Goal: Transaction & Acquisition: Purchase product/service

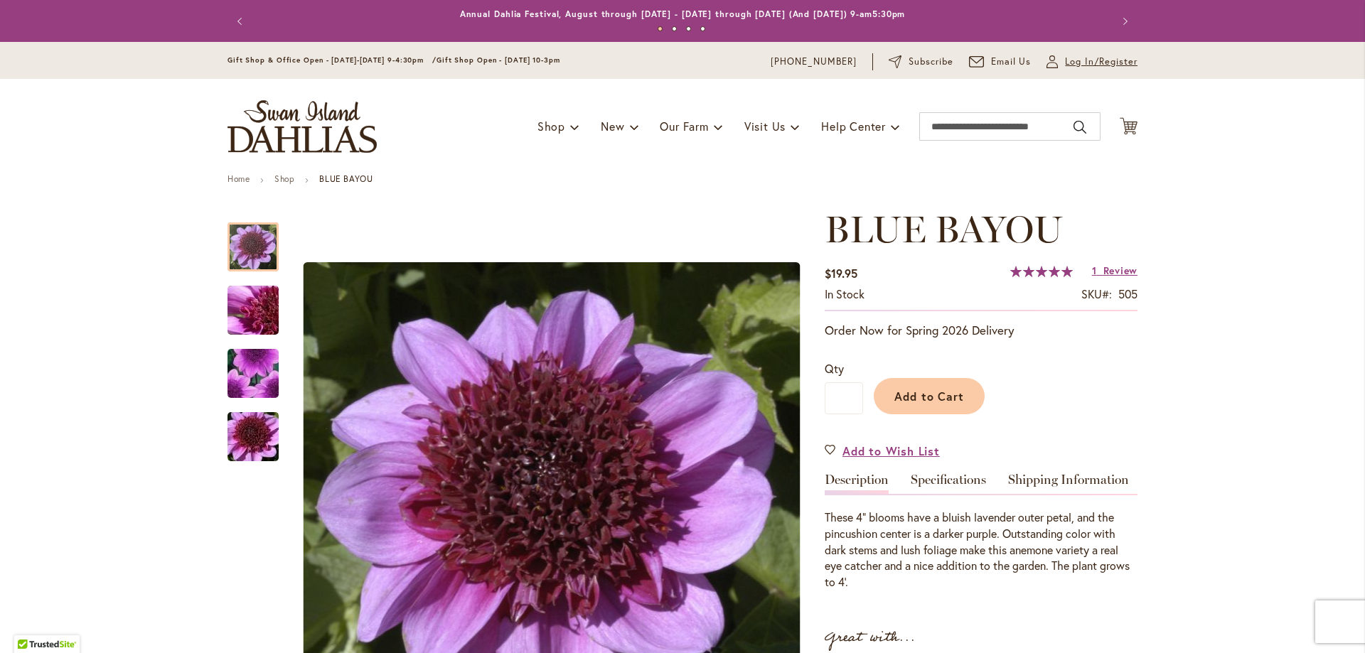
type input "**********"
click at [1065, 60] on span "Log In/Register" at bounding box center [1101, 62] width 73 height 14
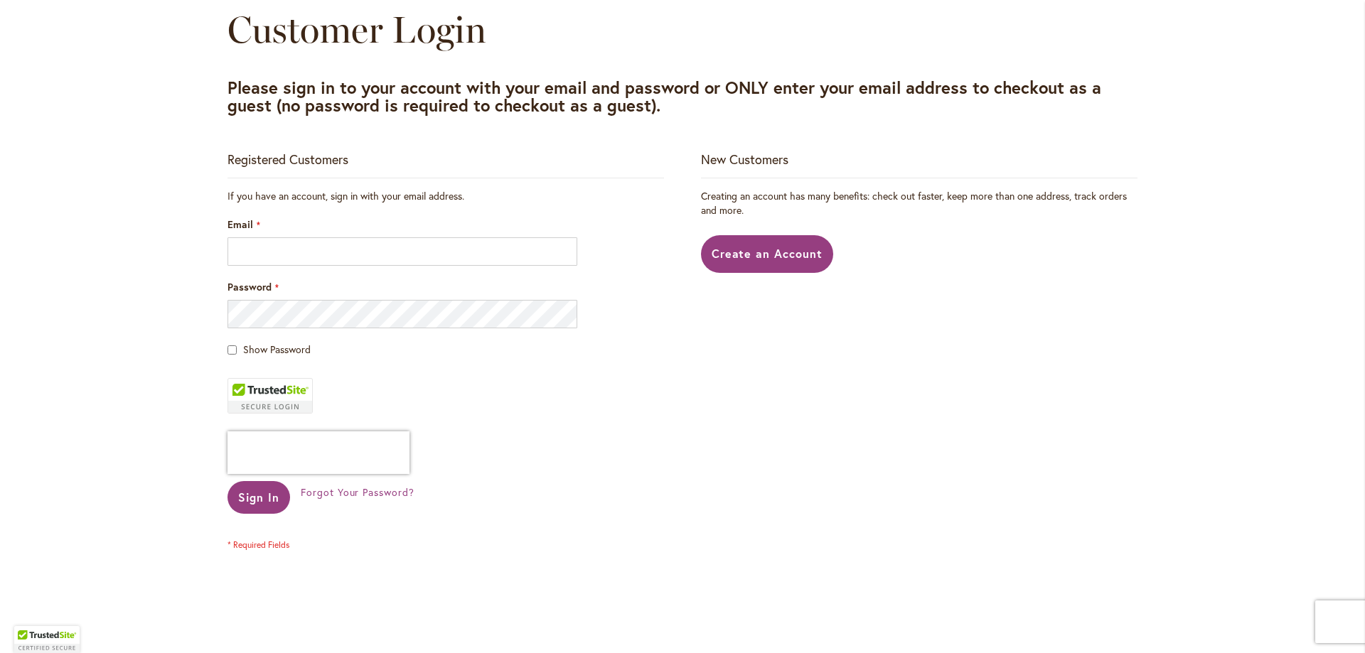
scroll to position [190, 0]
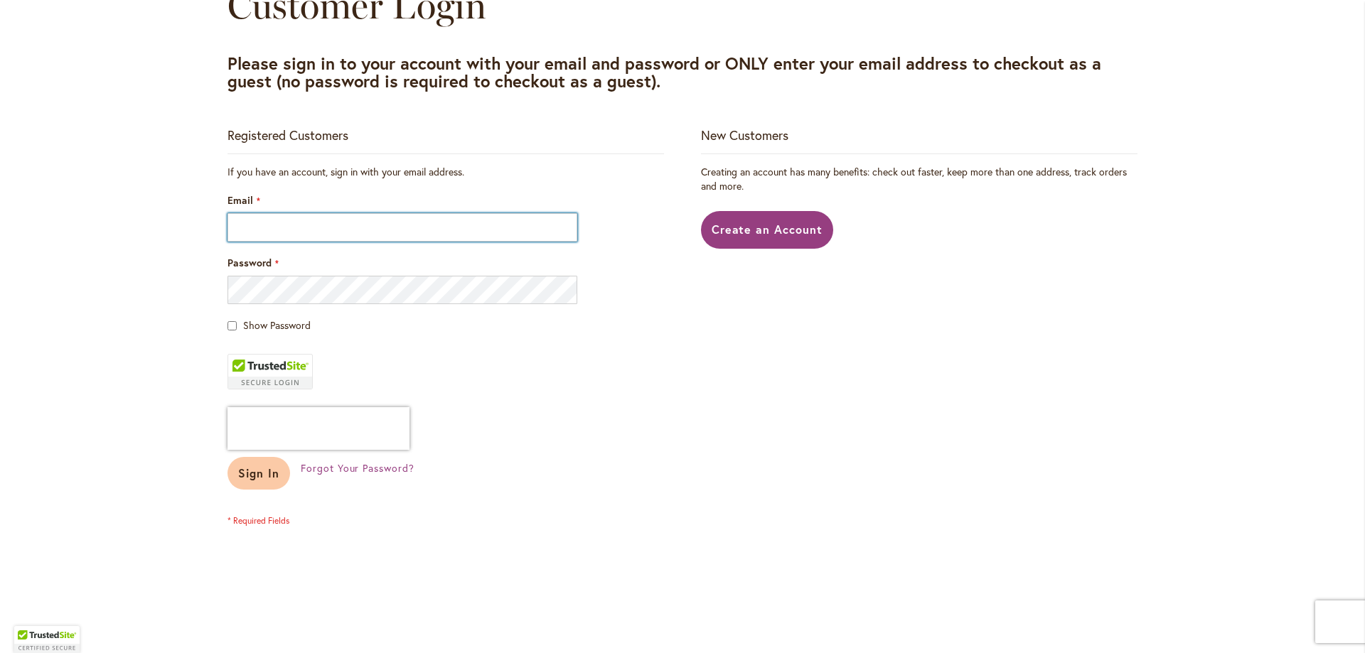
type input "**********"
click at [262, 476] on span "Sign In" at bounding box center [258, 473] width 41 height 15
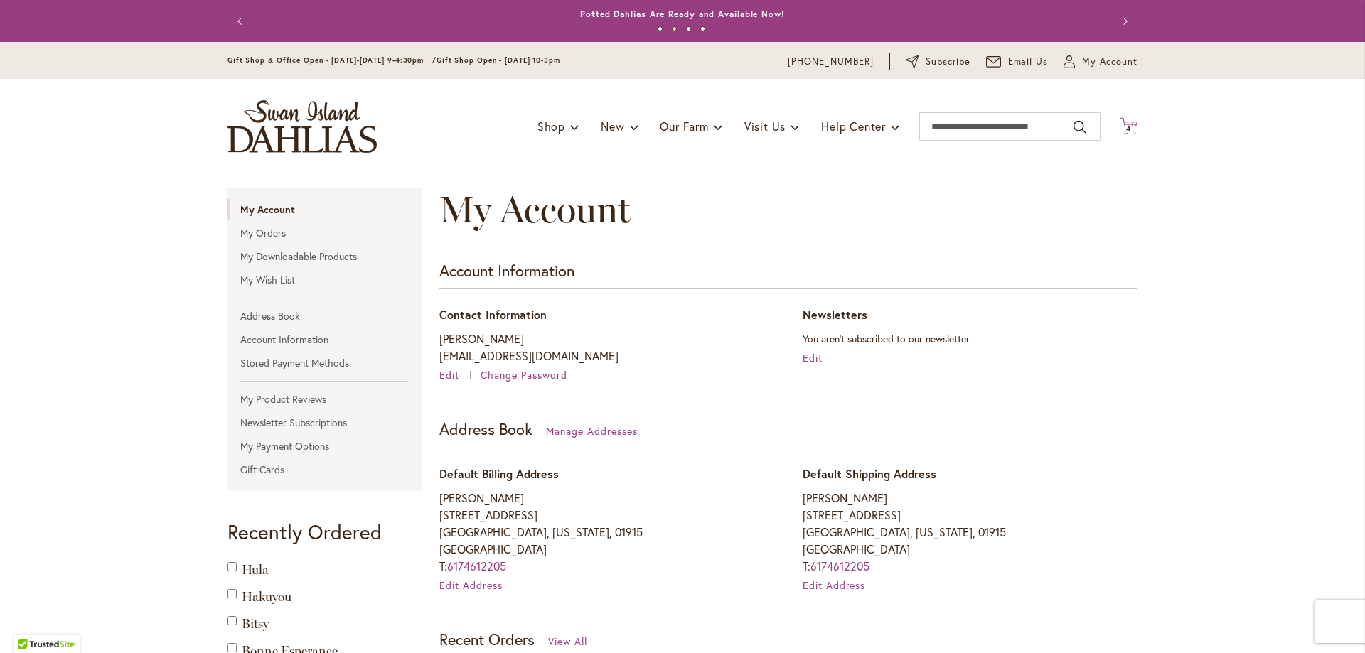
type input "**********"
click at [1128, 122] on icon "Cart .cls-1 { fill: #231f20; }" at bounding box center [1129, 126] width 18 height 18
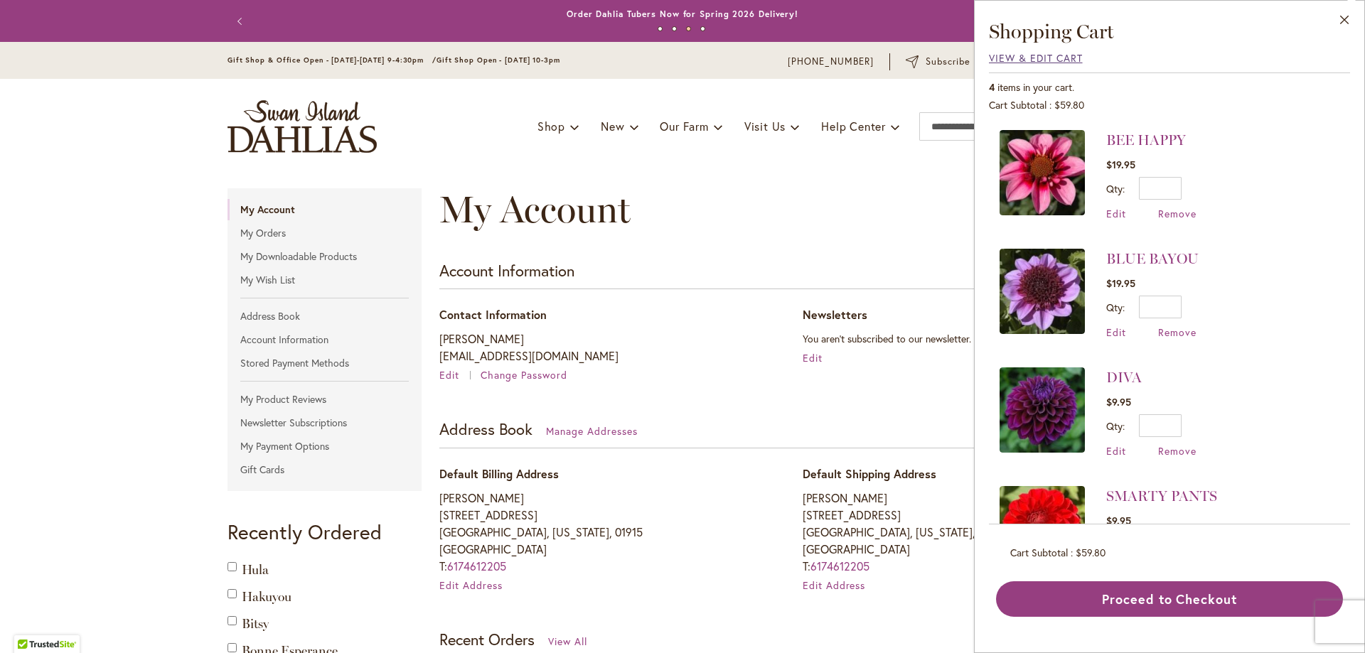
click at [1045, 60] on span "View & Edit Cart" at bounding box center [1036, 58] width 94 height 14
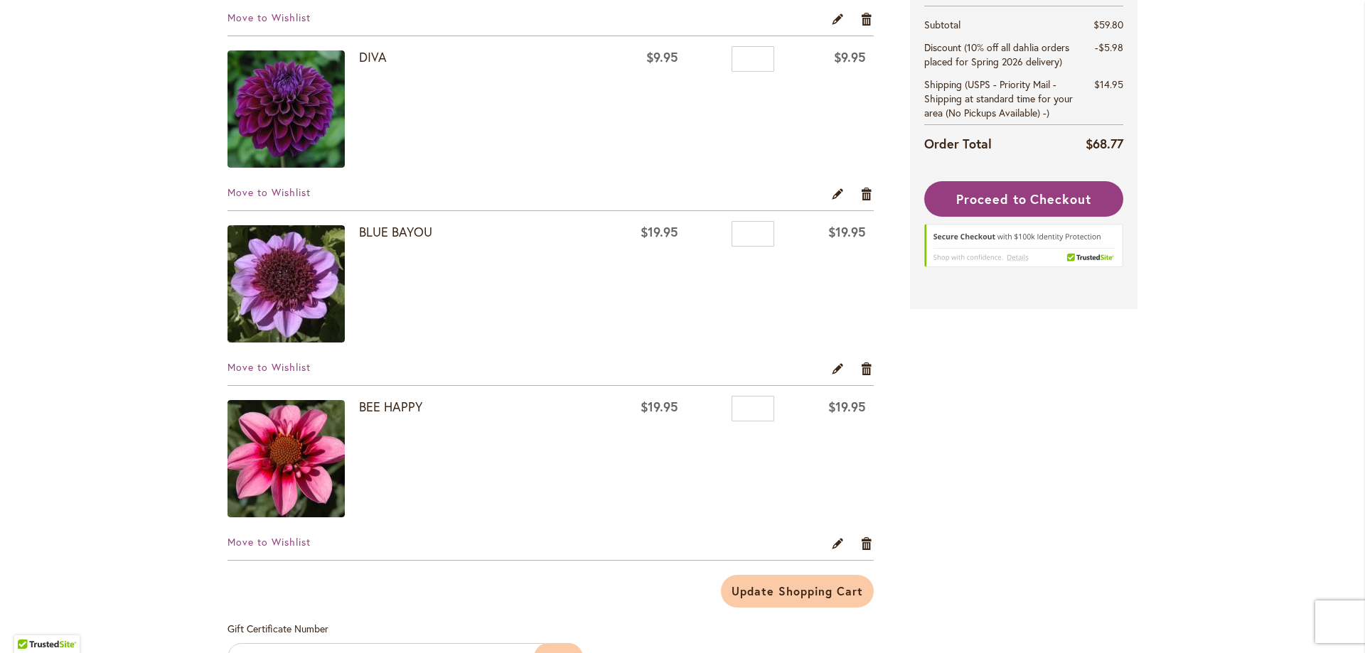
scroll to position [450, 0]
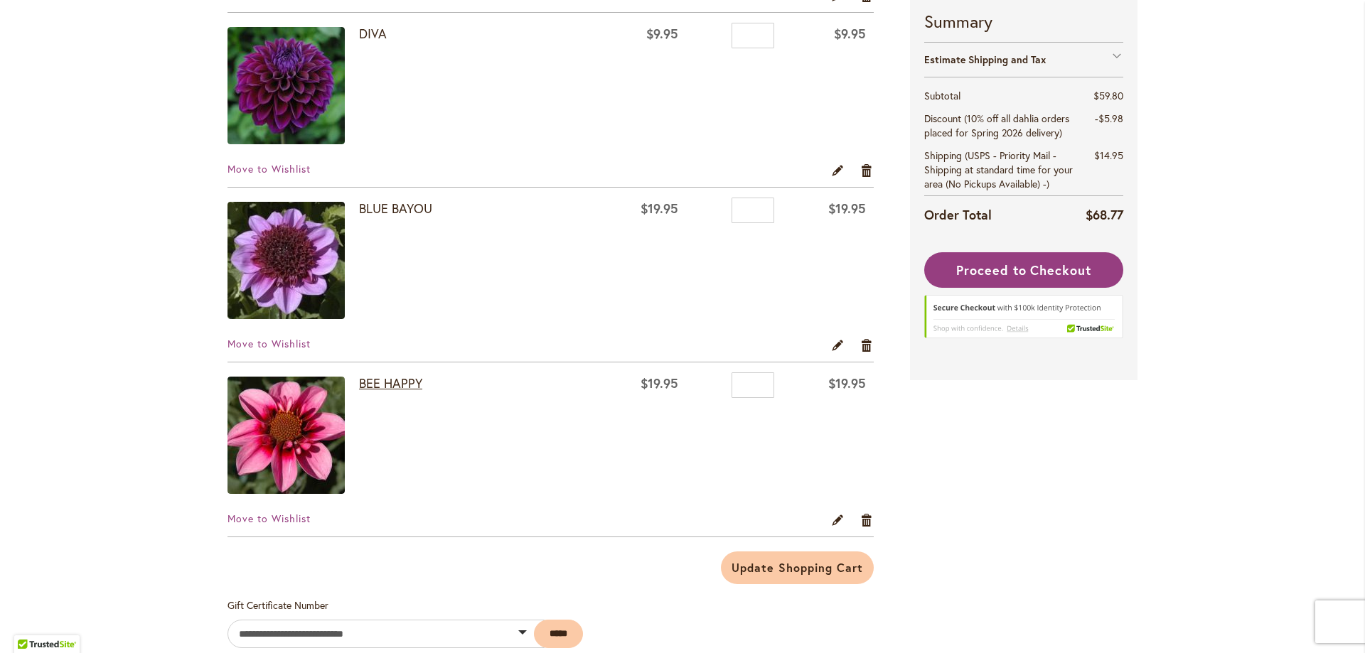
type input "**********"
click at [375, 385] on link "BEE HAPPY" at bounding box center [390, 383] width 63 height 17
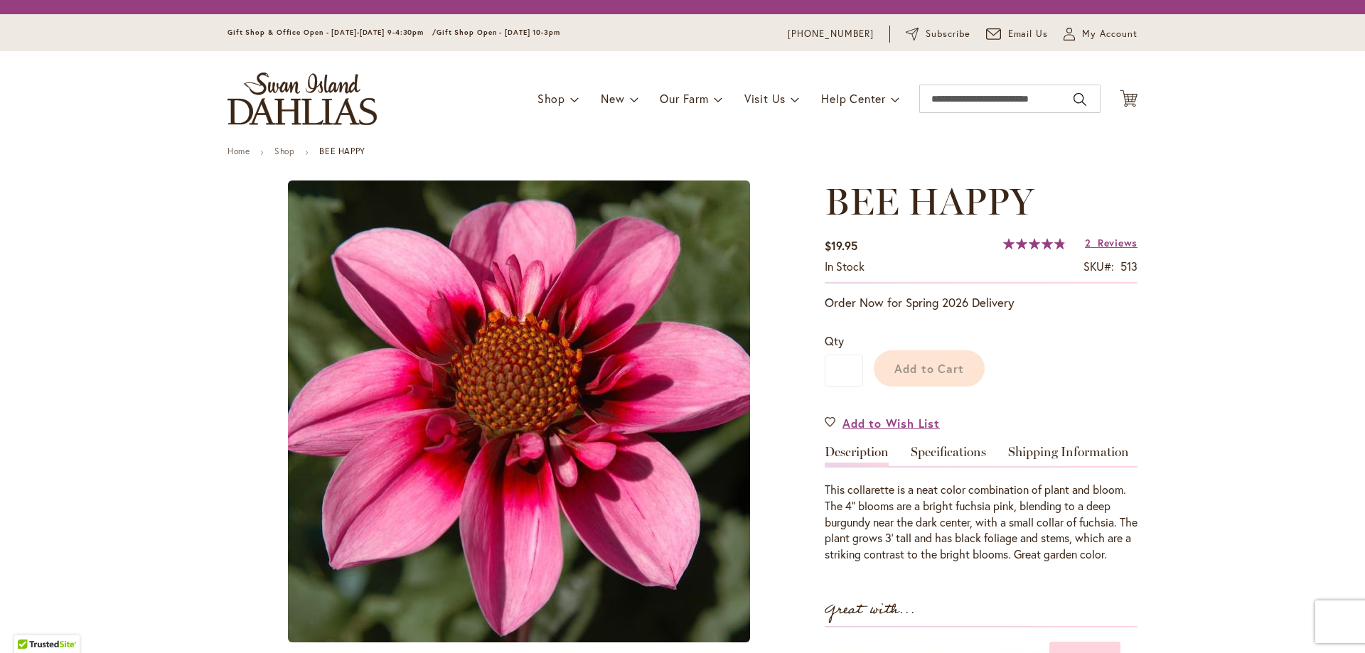
type input "********"
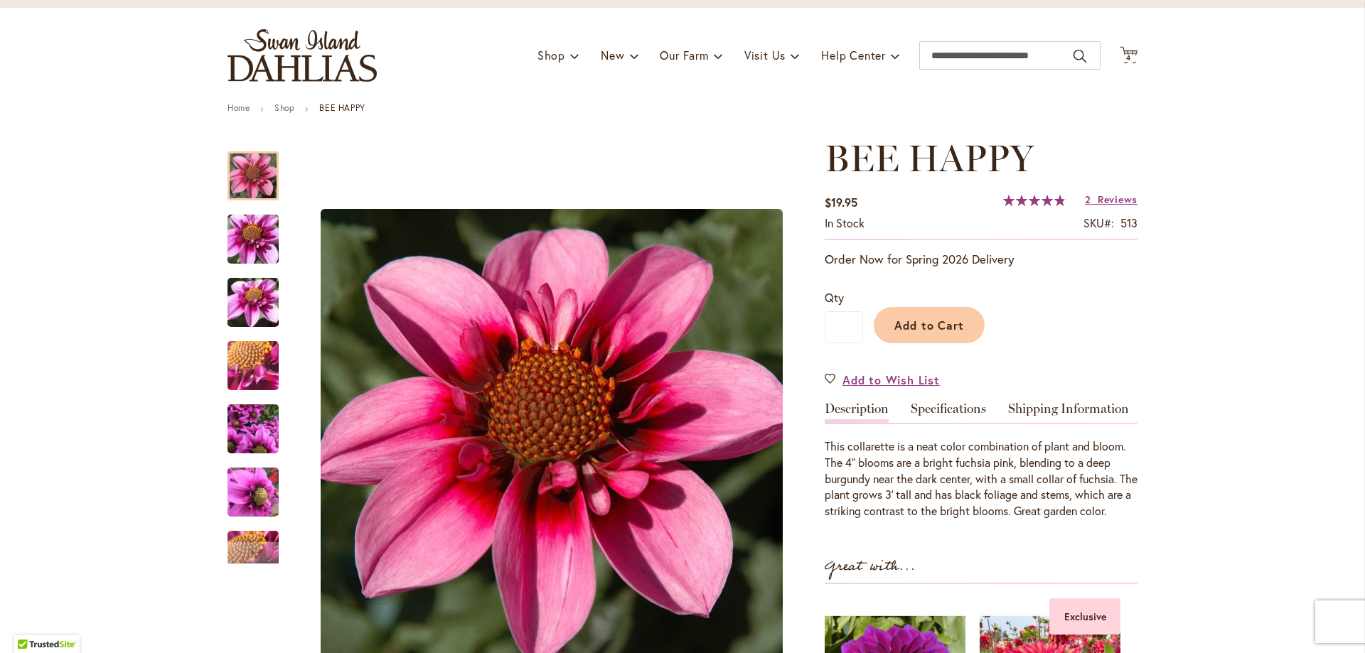
scroll to position [119, 0]
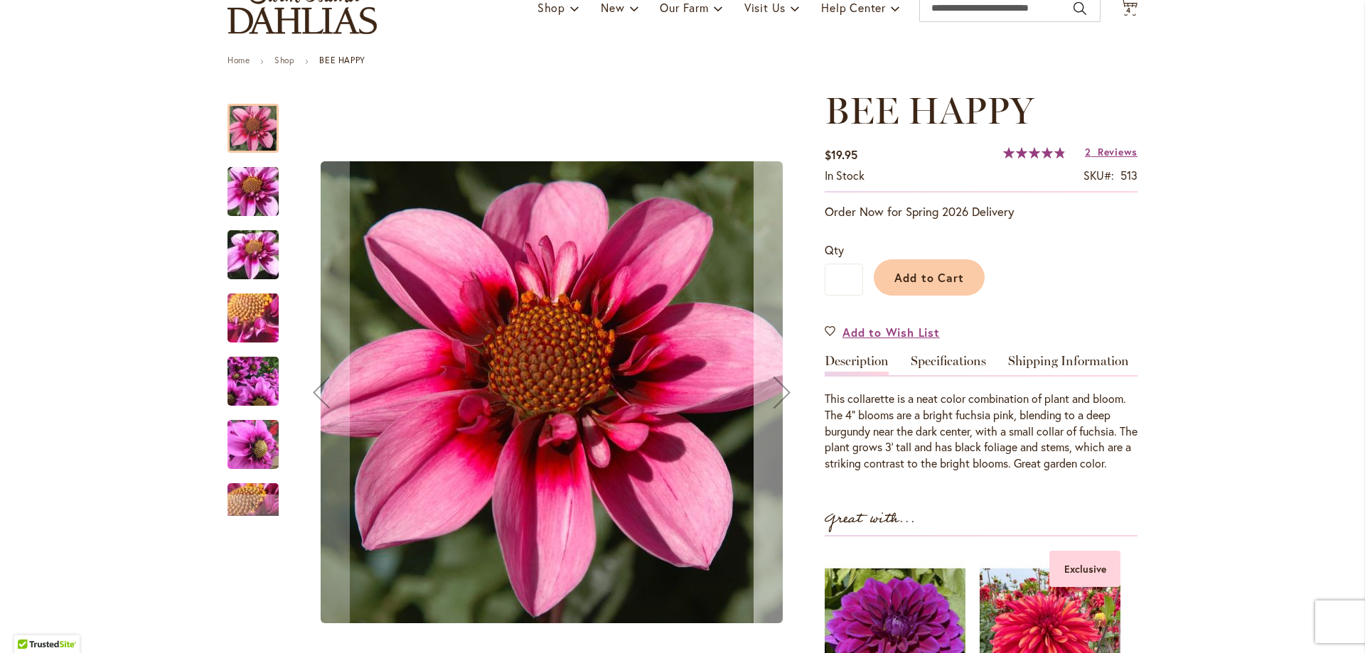
type input "**********"
click at [762, 390] on div "Next" at bounding box center [781, 392] width 57 height 57
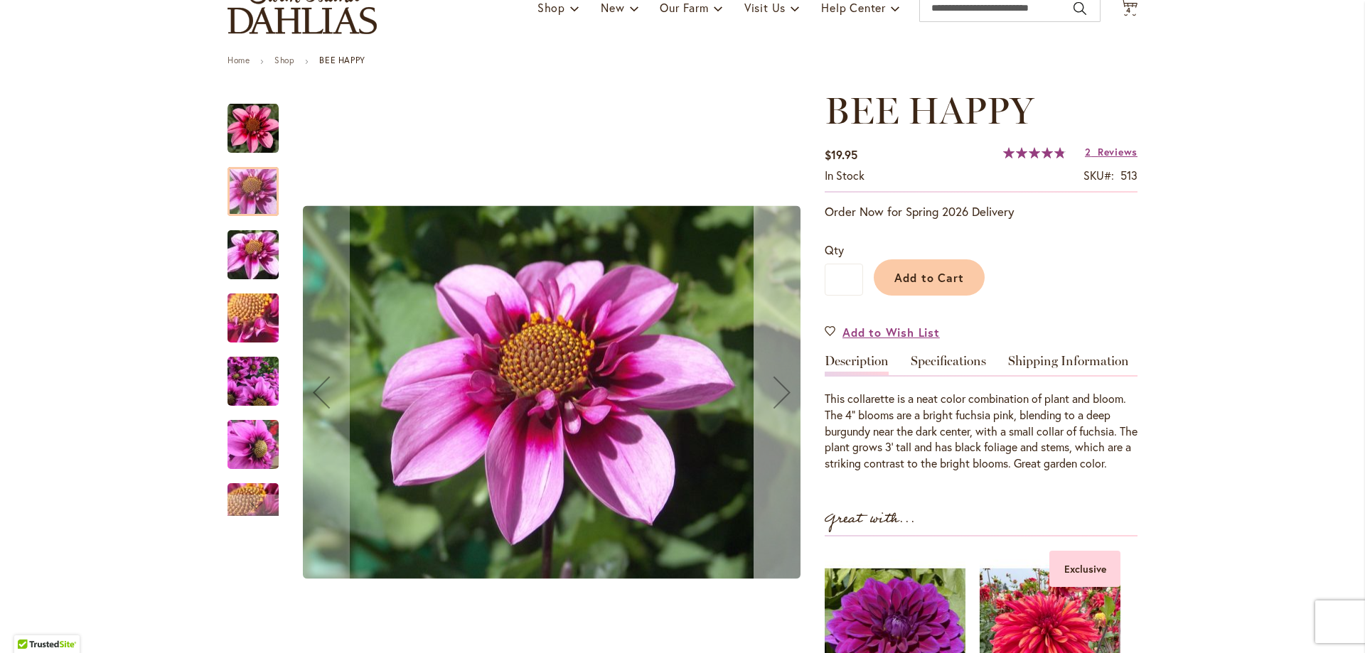
click at [762, 390] on div "Next" at bounding box center [781, 392] width 57 height 57
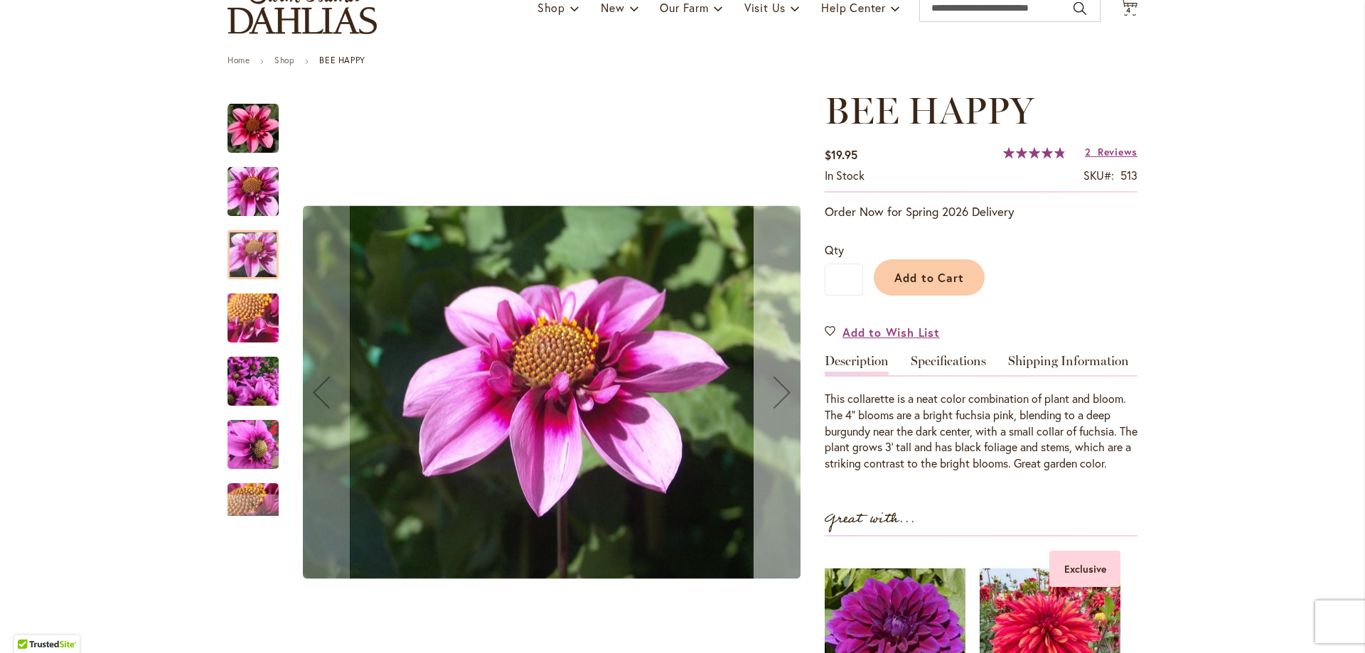
click at [762, 390] on div "Next" at bounding box center [781, 392] width 57 height 57
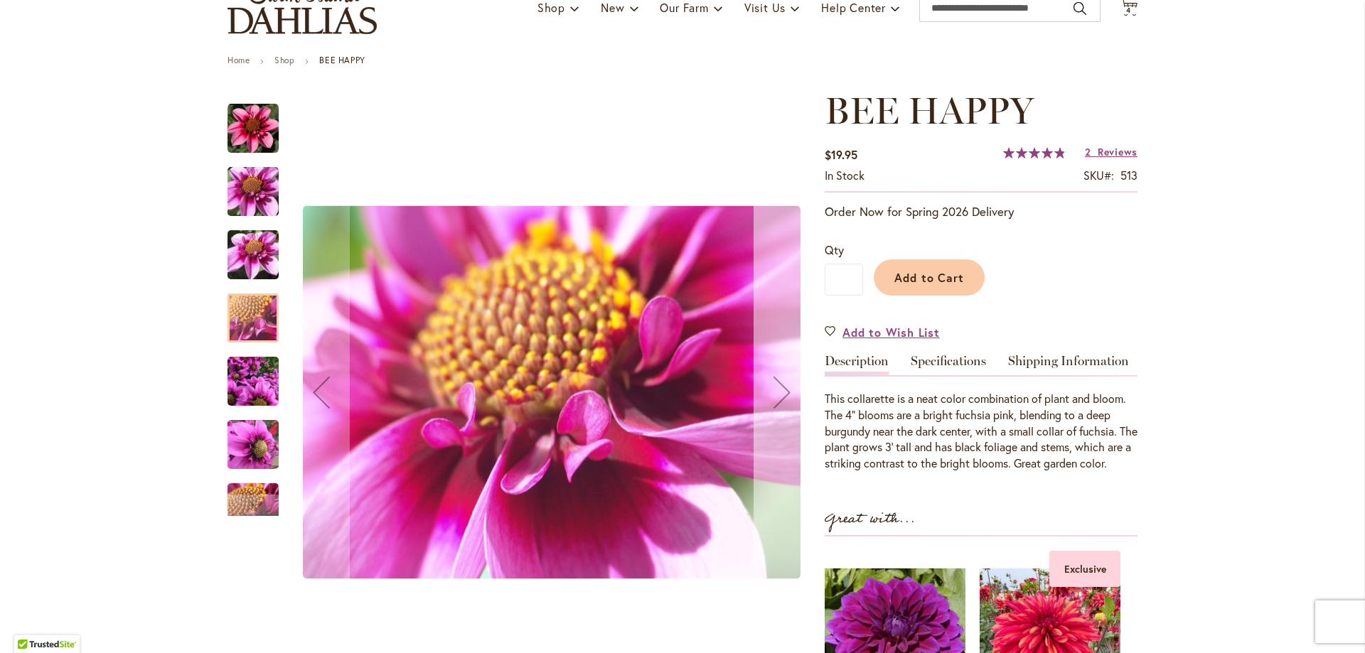
click at [762, 390] on div "Next" at bounding box center [781, 392] width 57 height 57
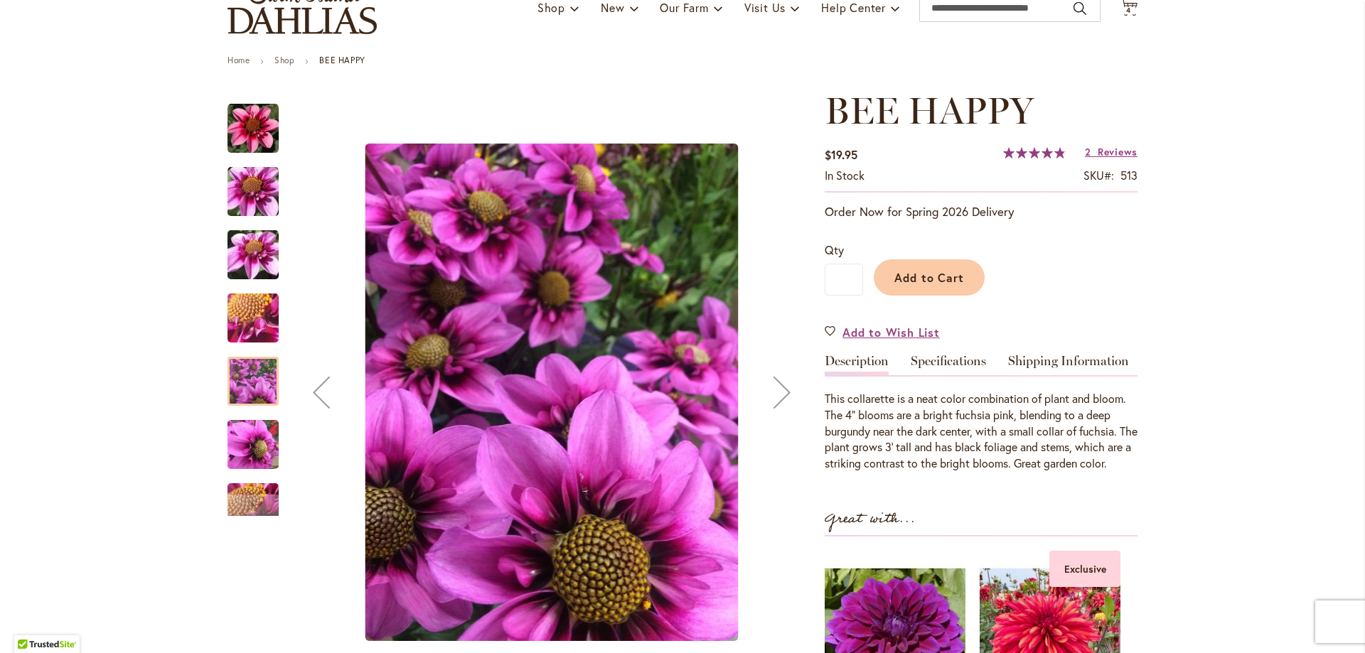
click at [762, 390] on div "Next" at bounding box center [781, 392] width 57 height 57
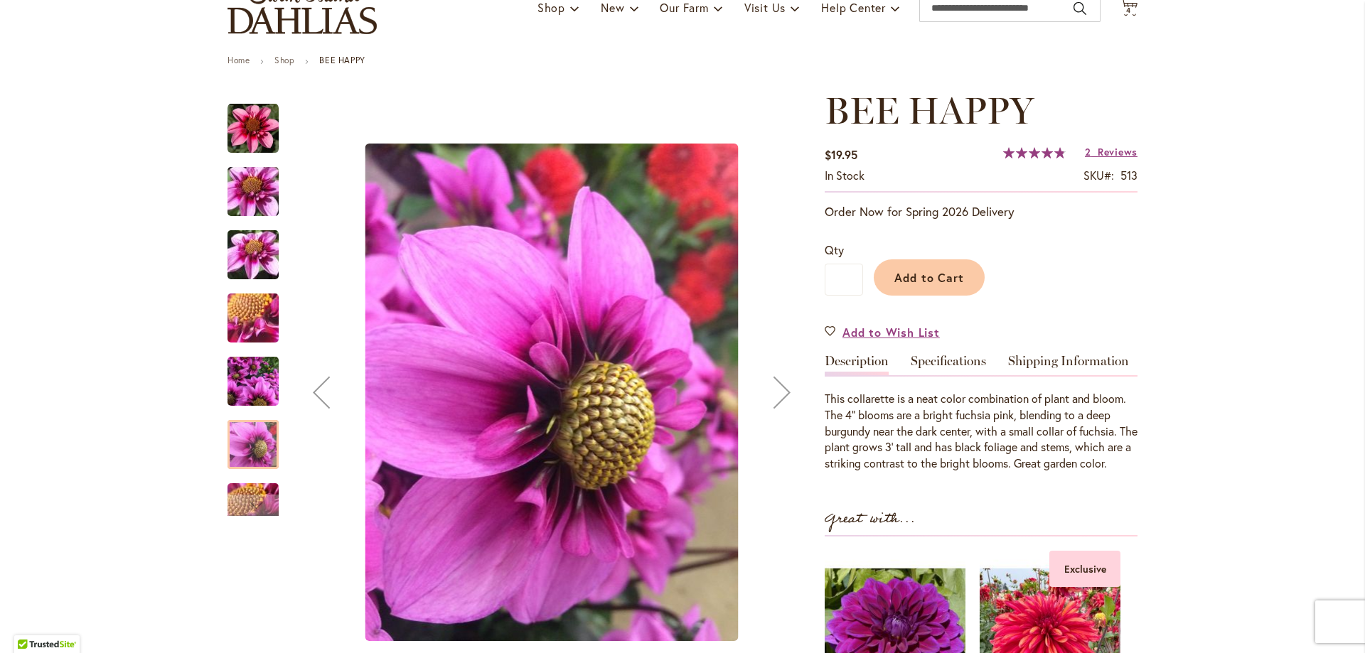
click at [762, 390] on div "Next" at bounding box center [781, 392] width 57 height 57
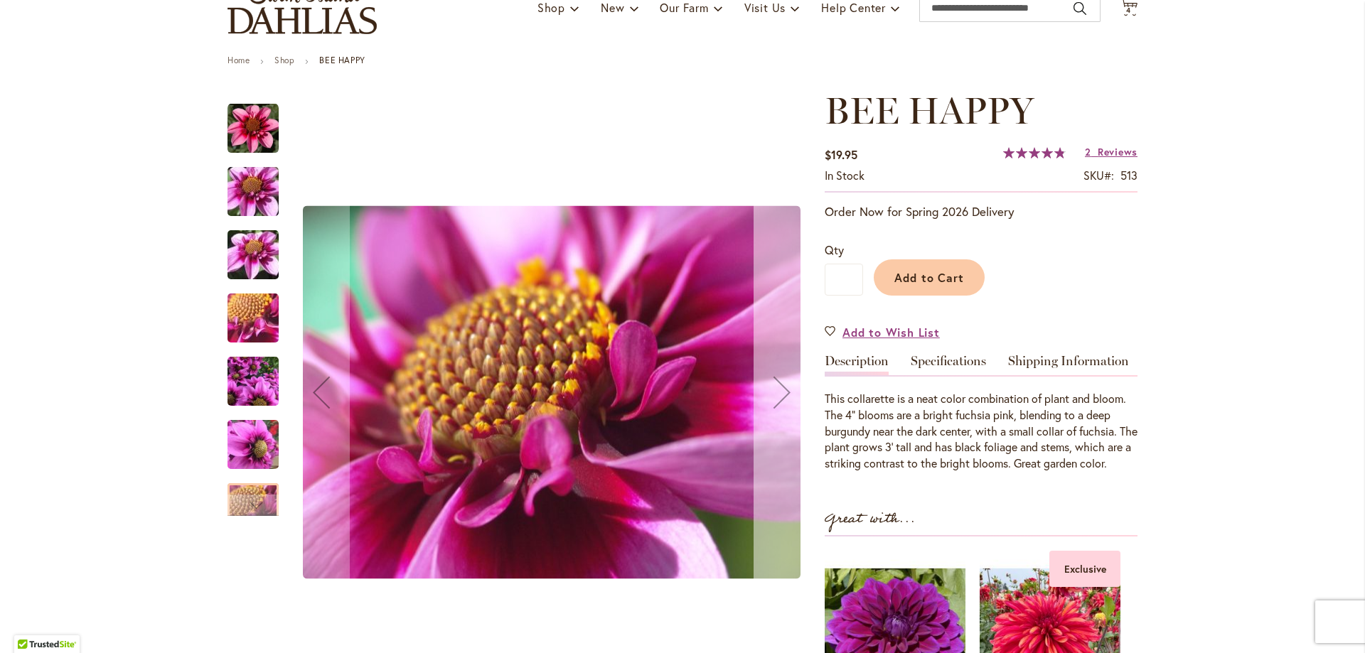
click at [762, 390] on div "Next" at bounding box center [781, 392] width 57 height 57
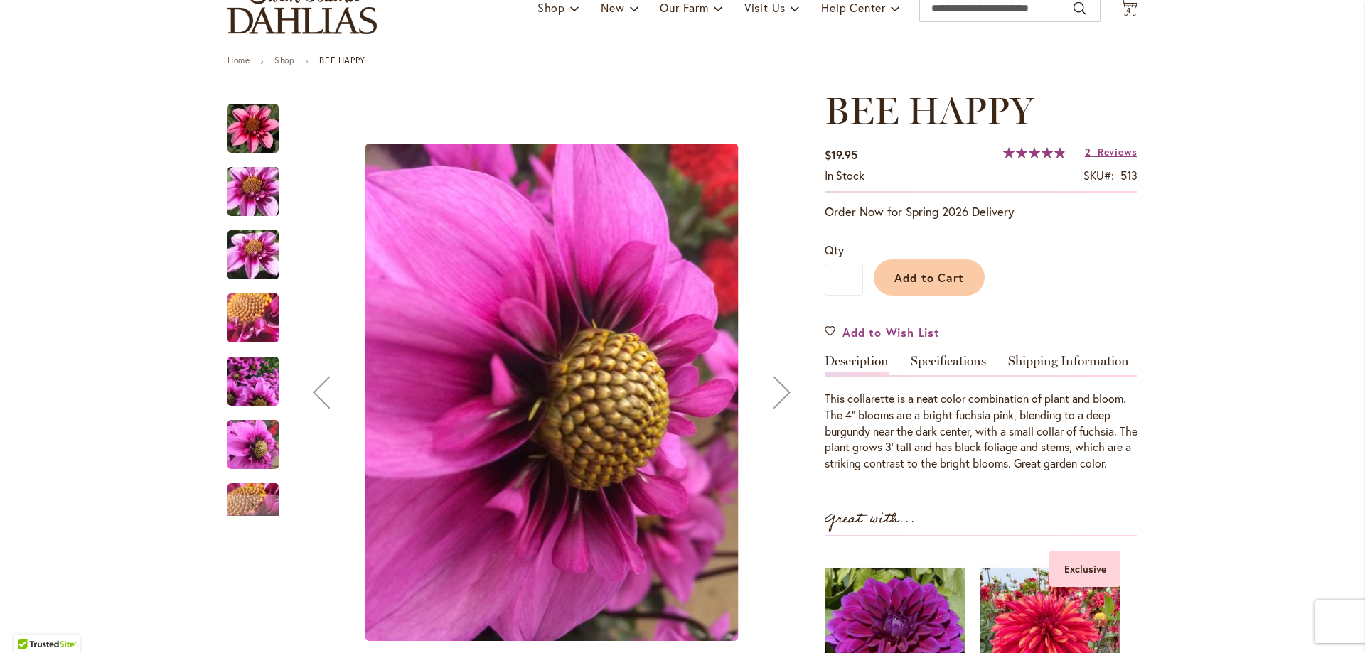
click at [762, 390] on div "Next" at bounding box center [781, 392] width 57 height 57
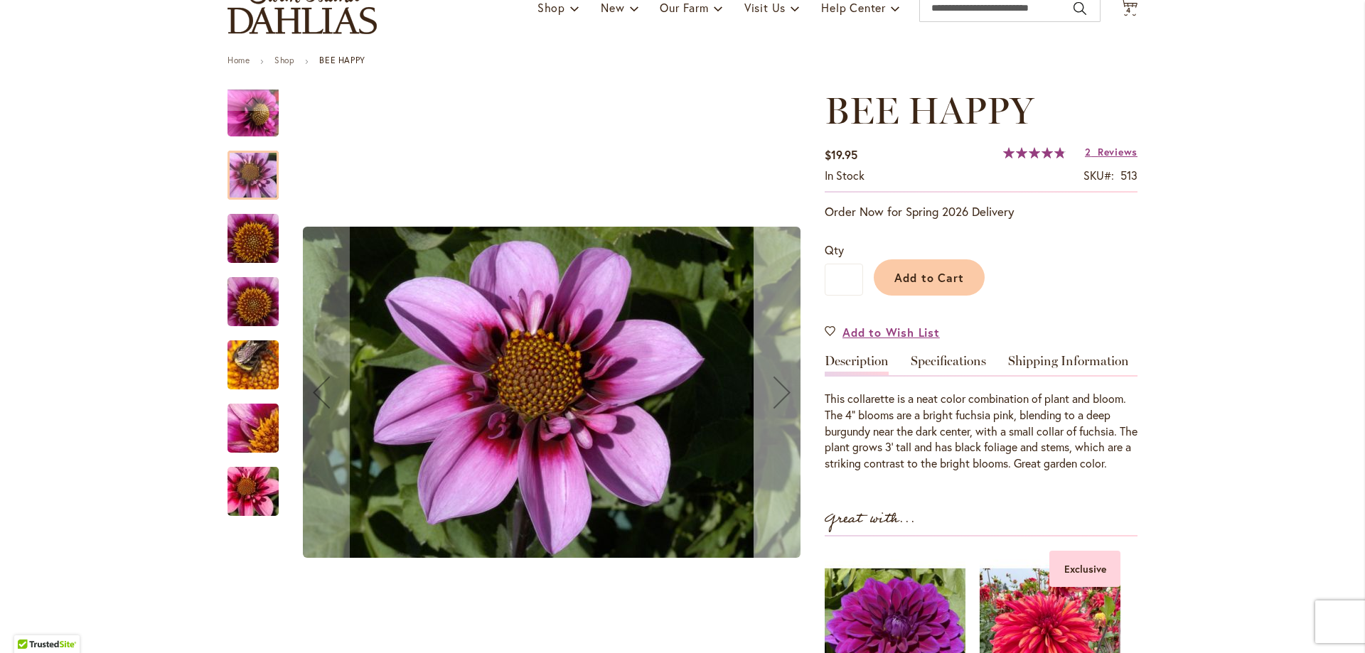
click at [761, 390] on div "Next" at bounding box center [781, 392] width 57 height 57
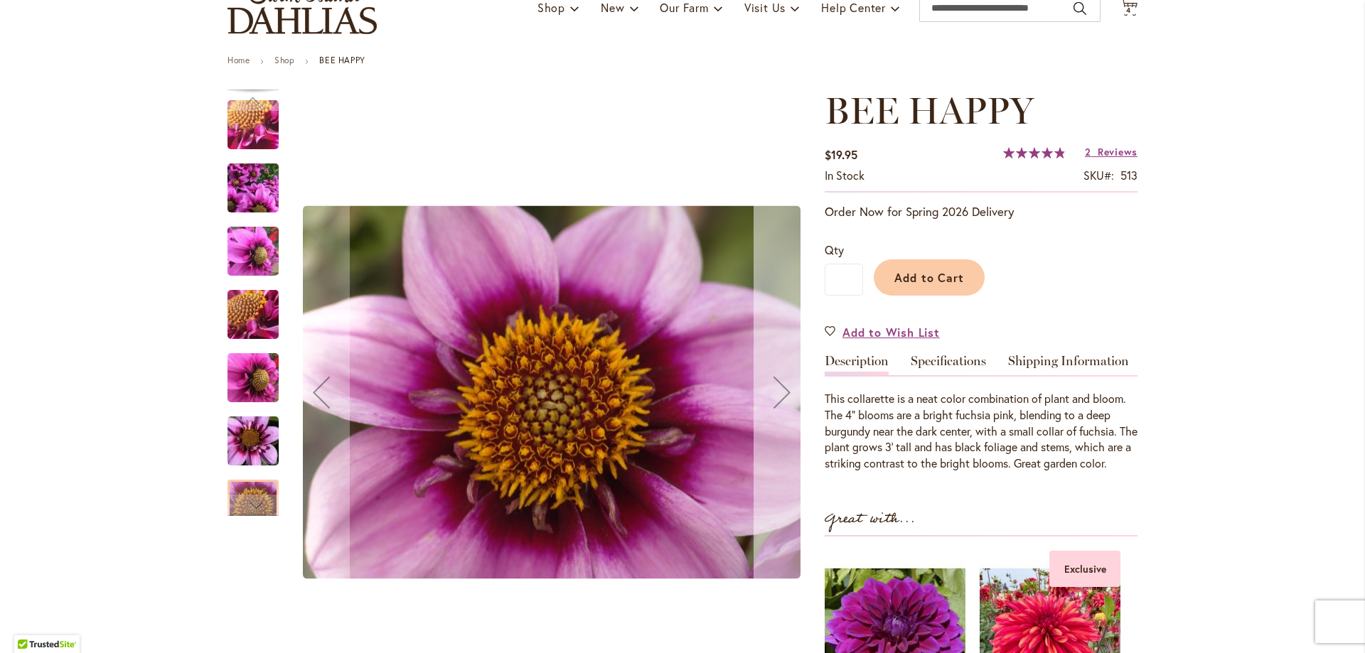
click at [761, 390] on div "Next" at bounding box center [781, 392] width 57 height 57
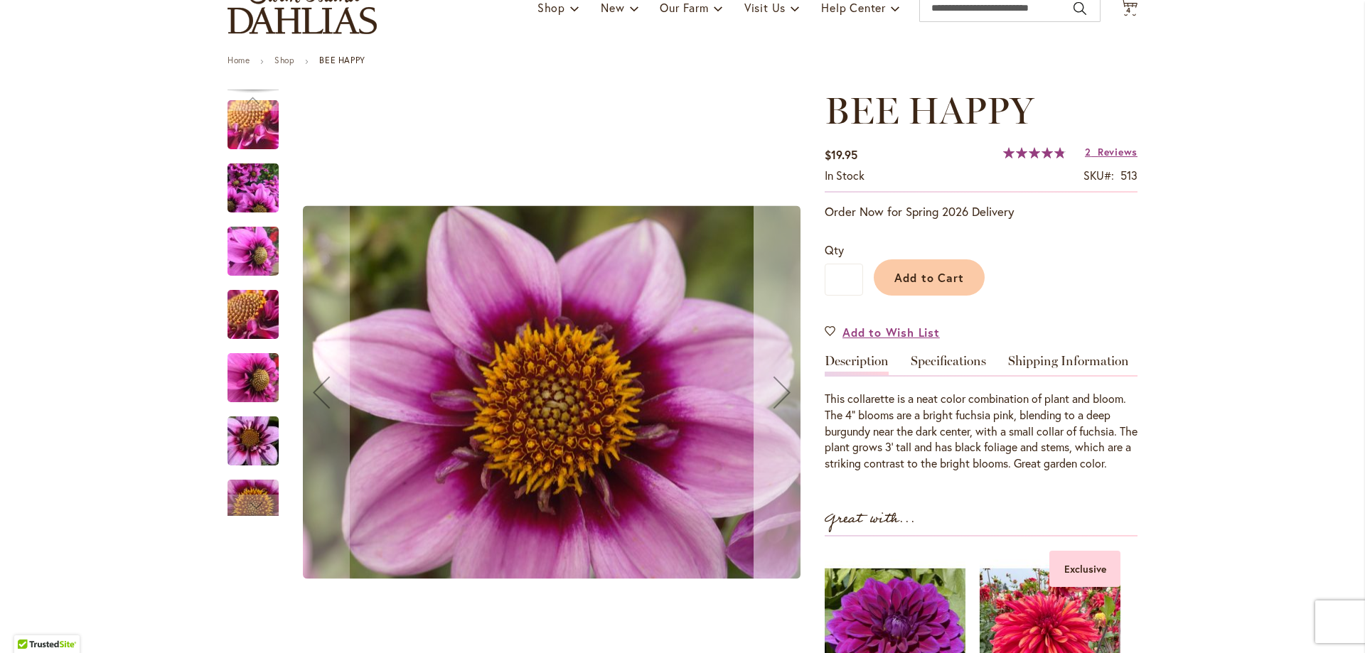
click at [761, 390] on div "Next" at bounding box center [781, 392] width 57 height 57
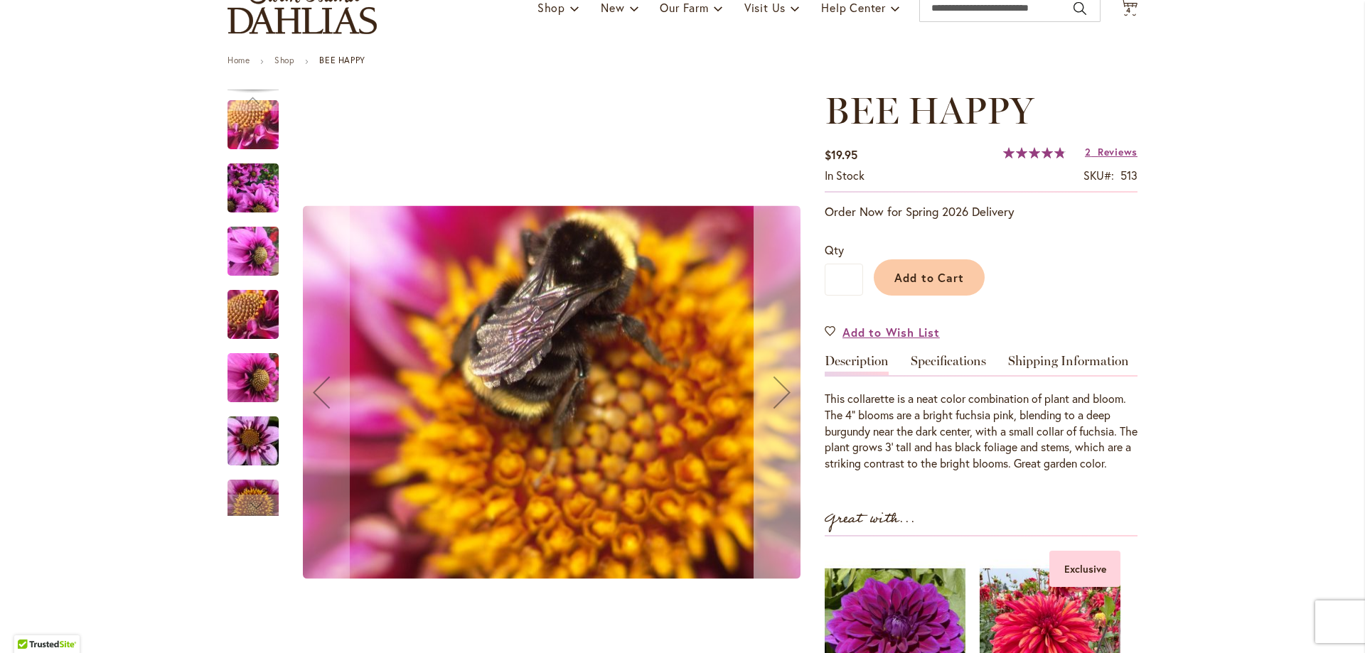
click at [759, 390] on div "Next" at bounding box center [781, 392] width 57 height 57
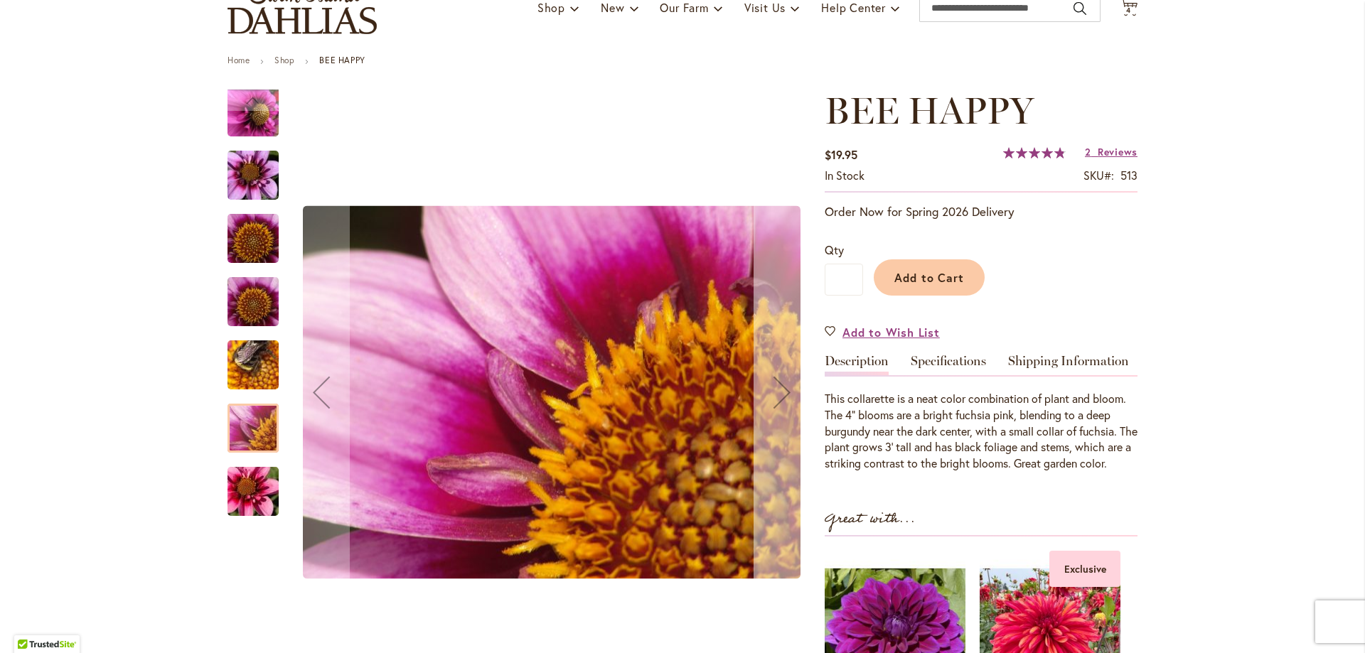
click at [759, 390] on div "Next" at bounding box center [781, 392] width 57 height 57
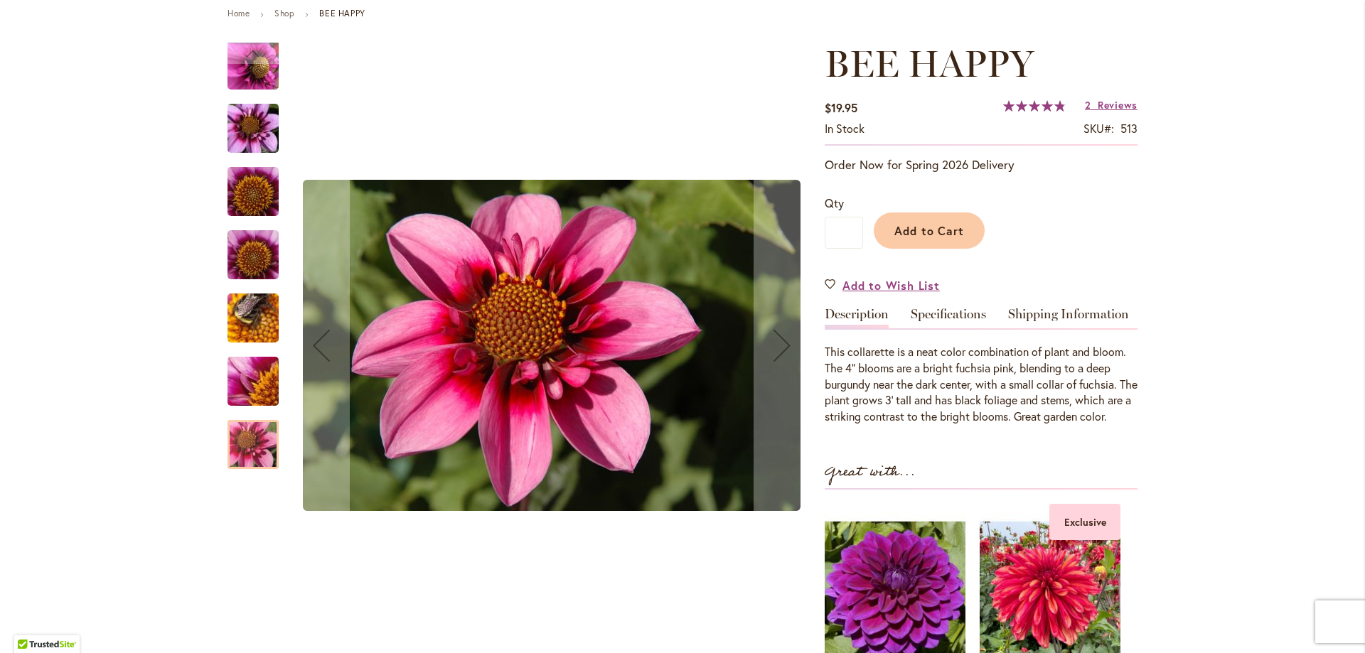
scroll to position [142, 0]
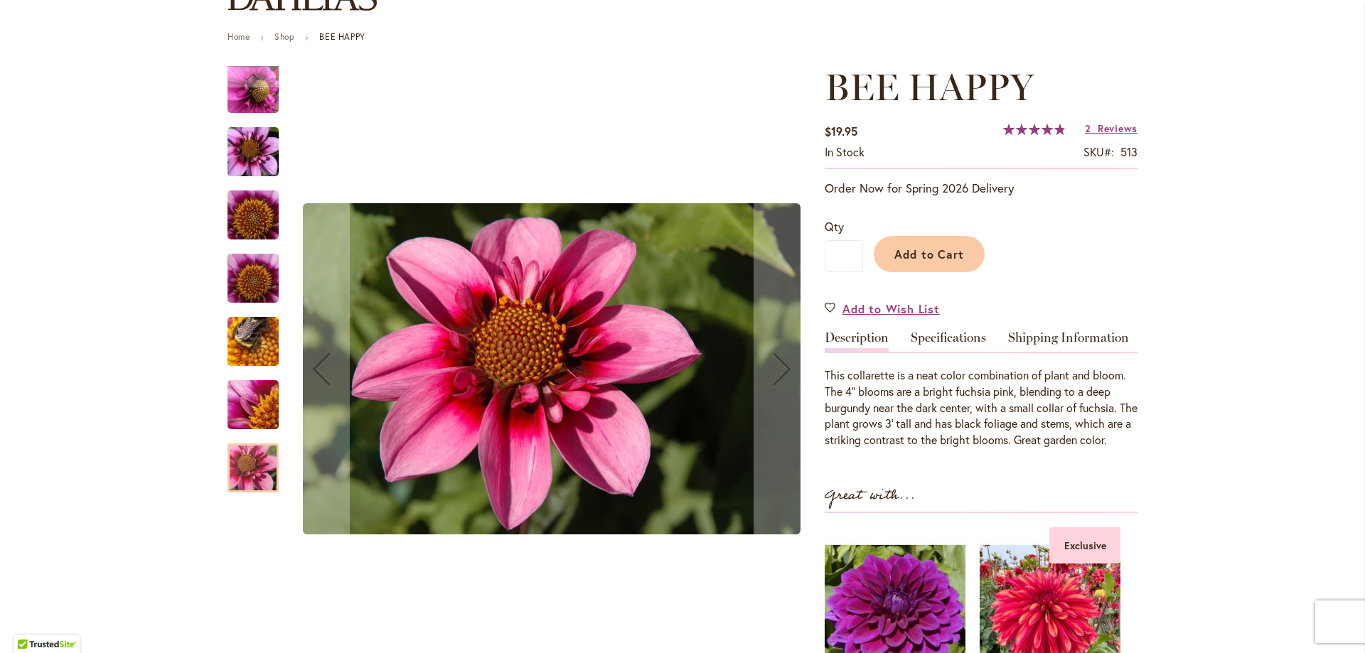
click at [241, 154] on img "BEE HAPPY" at bounding box center [253, 152] width 102 height 68
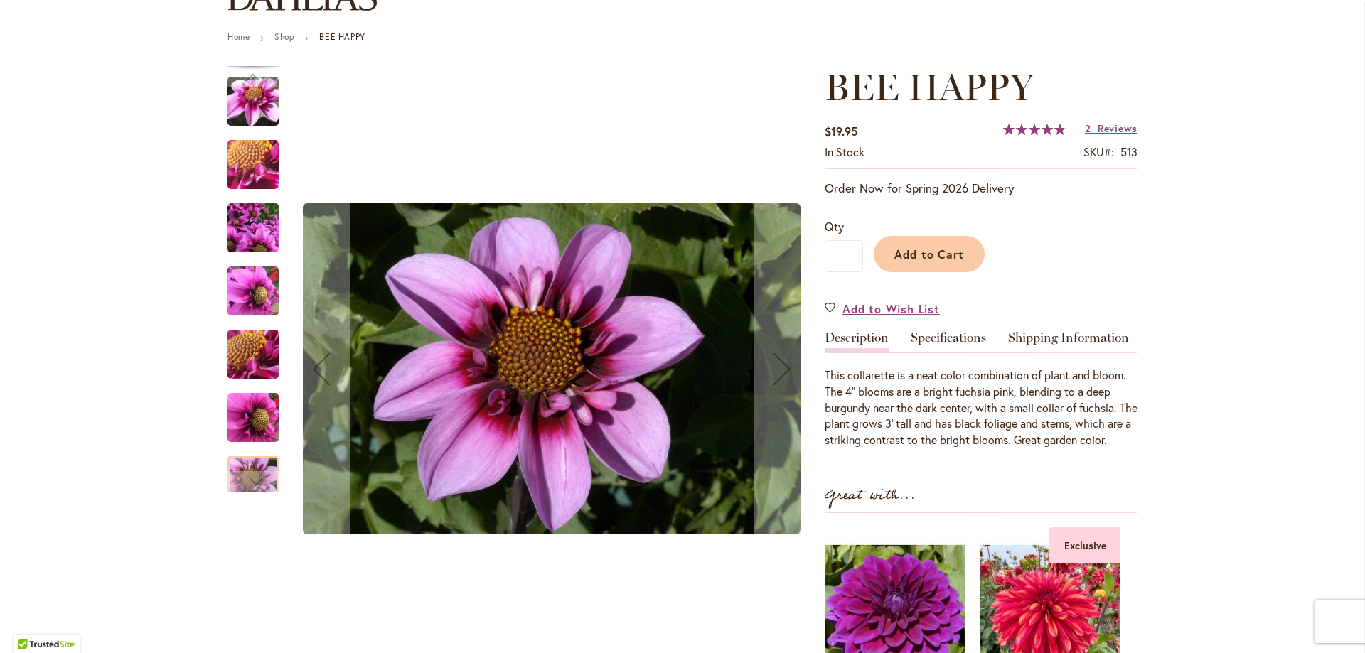
click at [245, 289] on img "BEE HAPPY" at bounding box center [252, 291] width 51 height 68
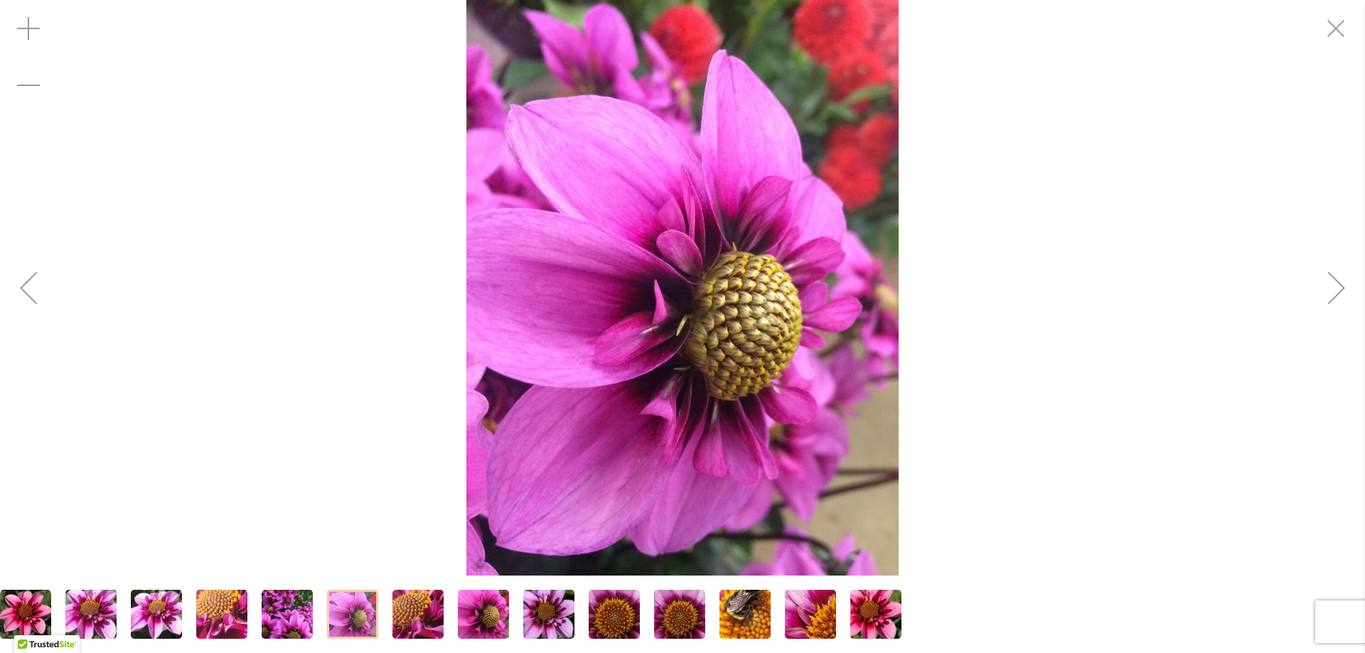
click at [291, 611] on img "BEE HAPPY" at bounding box center [287, 615] width 51 height 68
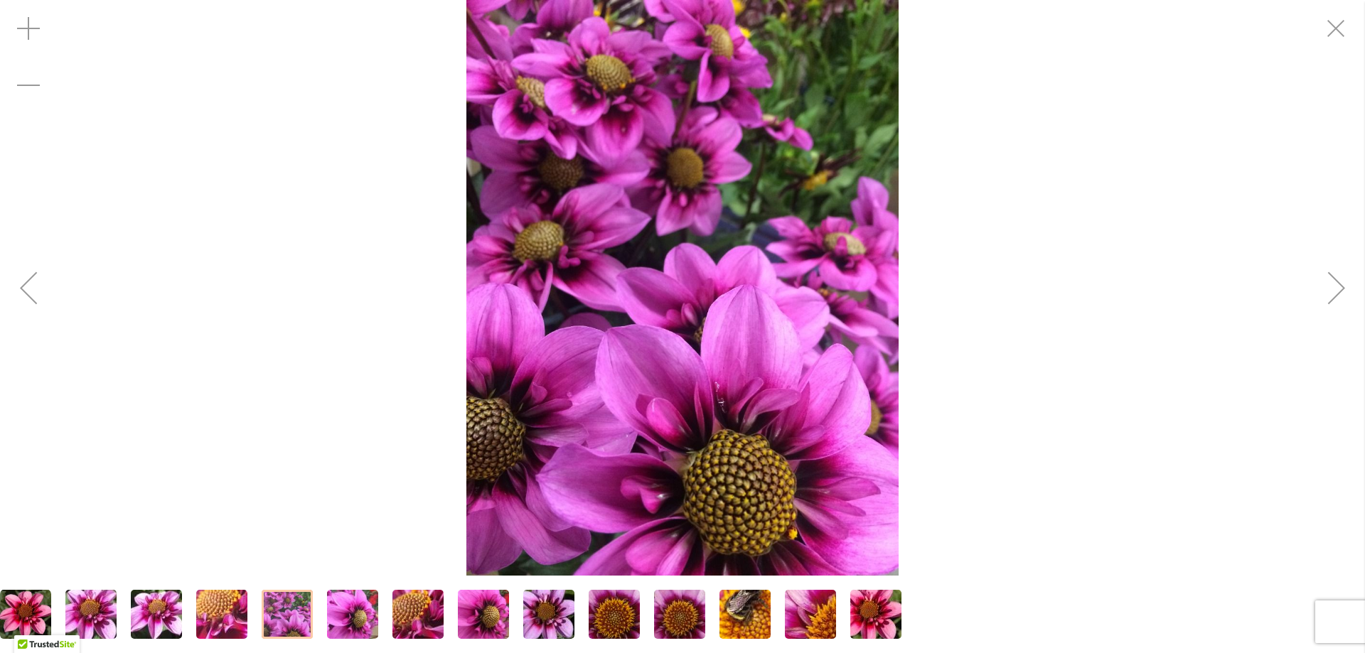
click at [886, 626] on img "BEE HAPPY" at bounding box center [876, 615] width 102 height 68
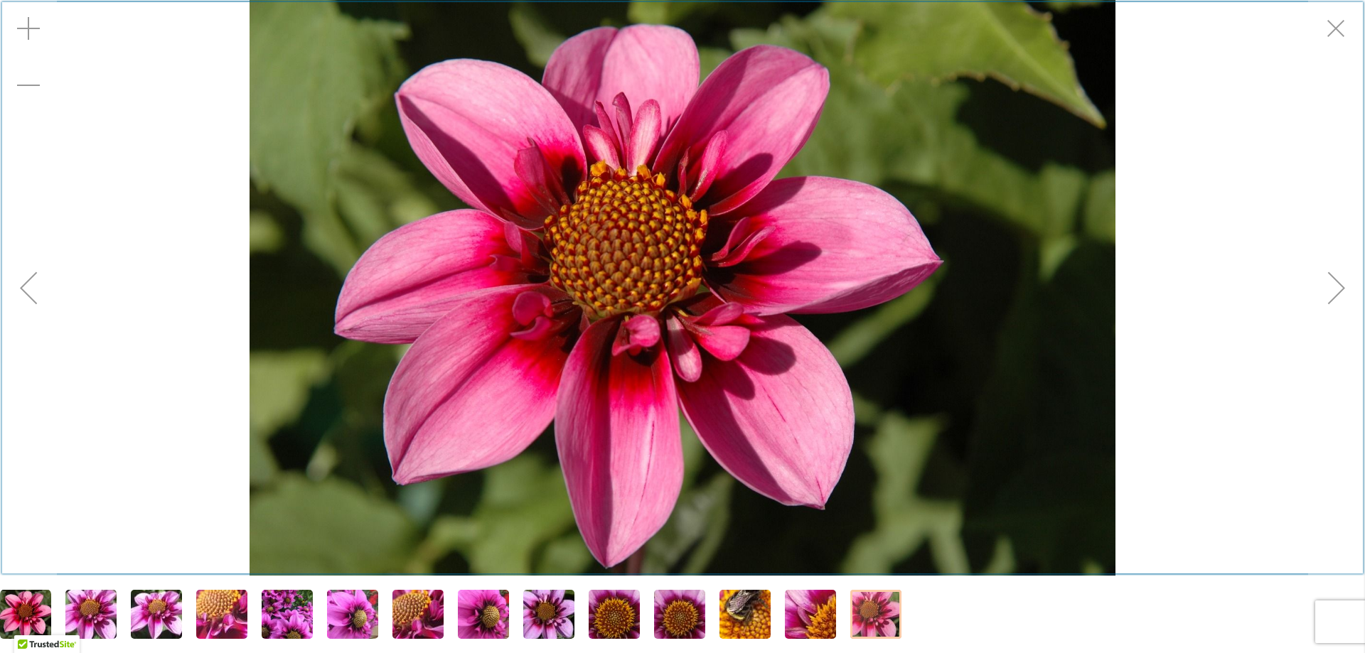
scroll to position [161, 0]
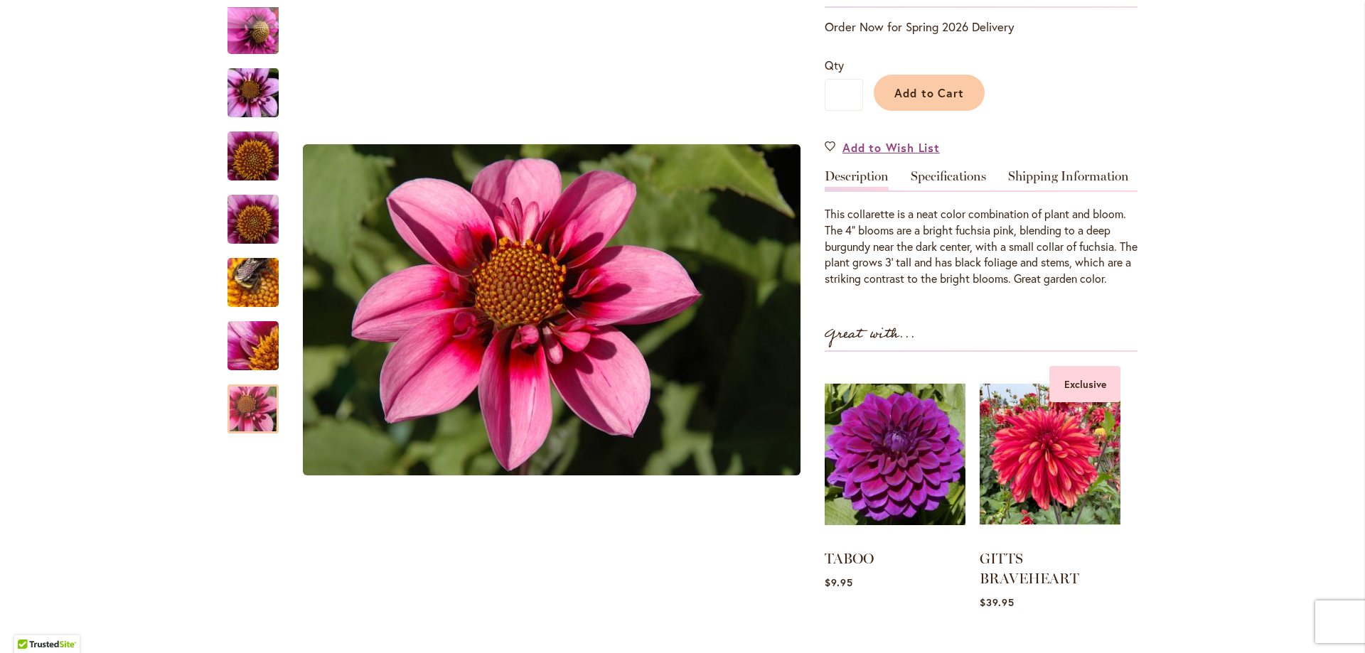
scroll to position [209, 0]
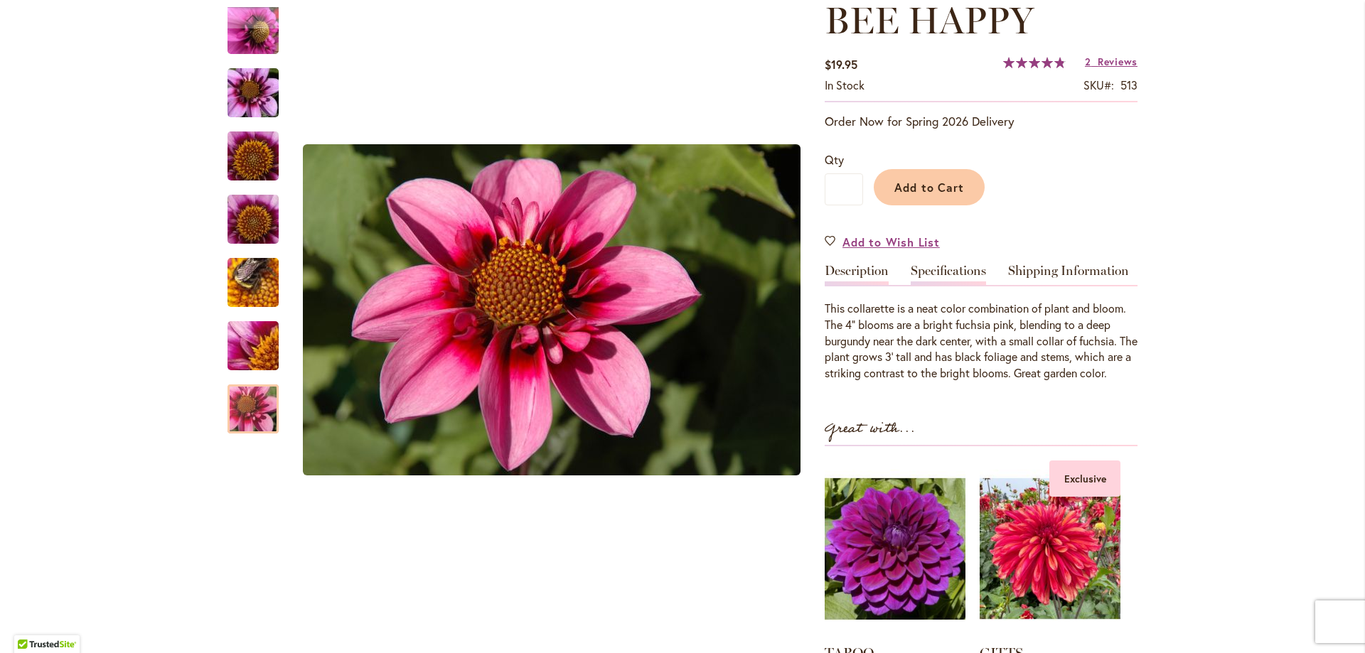
click at [944, 257] on div "BEE HAPPY $19.95 In stock SKU 513 Rating: 97 % of 100 2 Reviews Add Your Review…" at bounding box center [981, 409] width 313 height 820
click at [948, 273] on link "Specifications" at bounding box center [948, 274] width 75 height 21
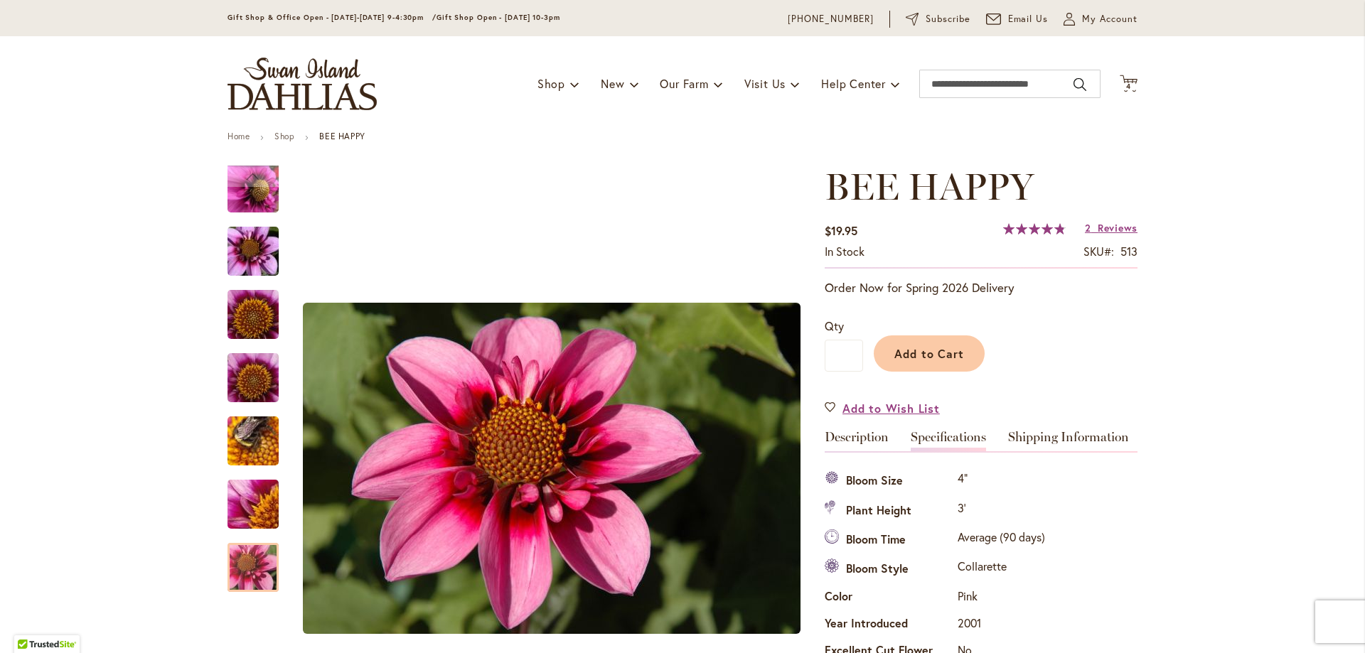
scroll to position [0, 0]
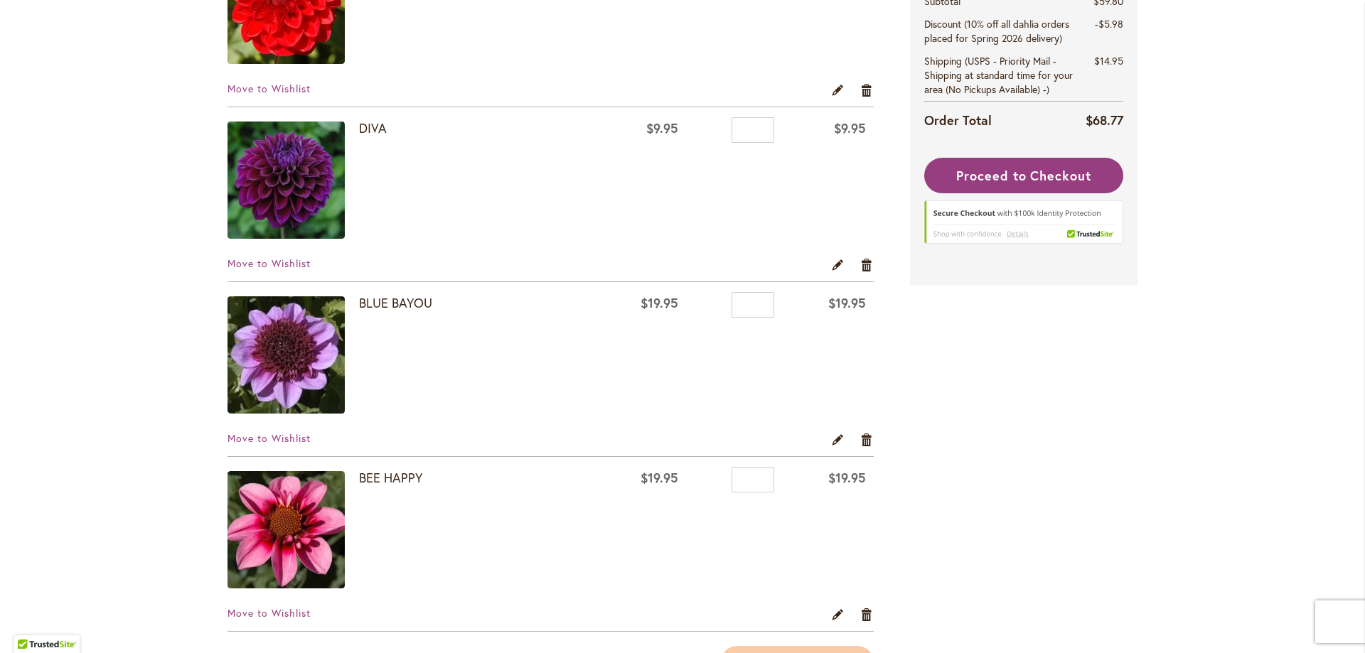
scroll to position [474, 0]
